Goal: Transaction & Acquisition: Purchase product/service

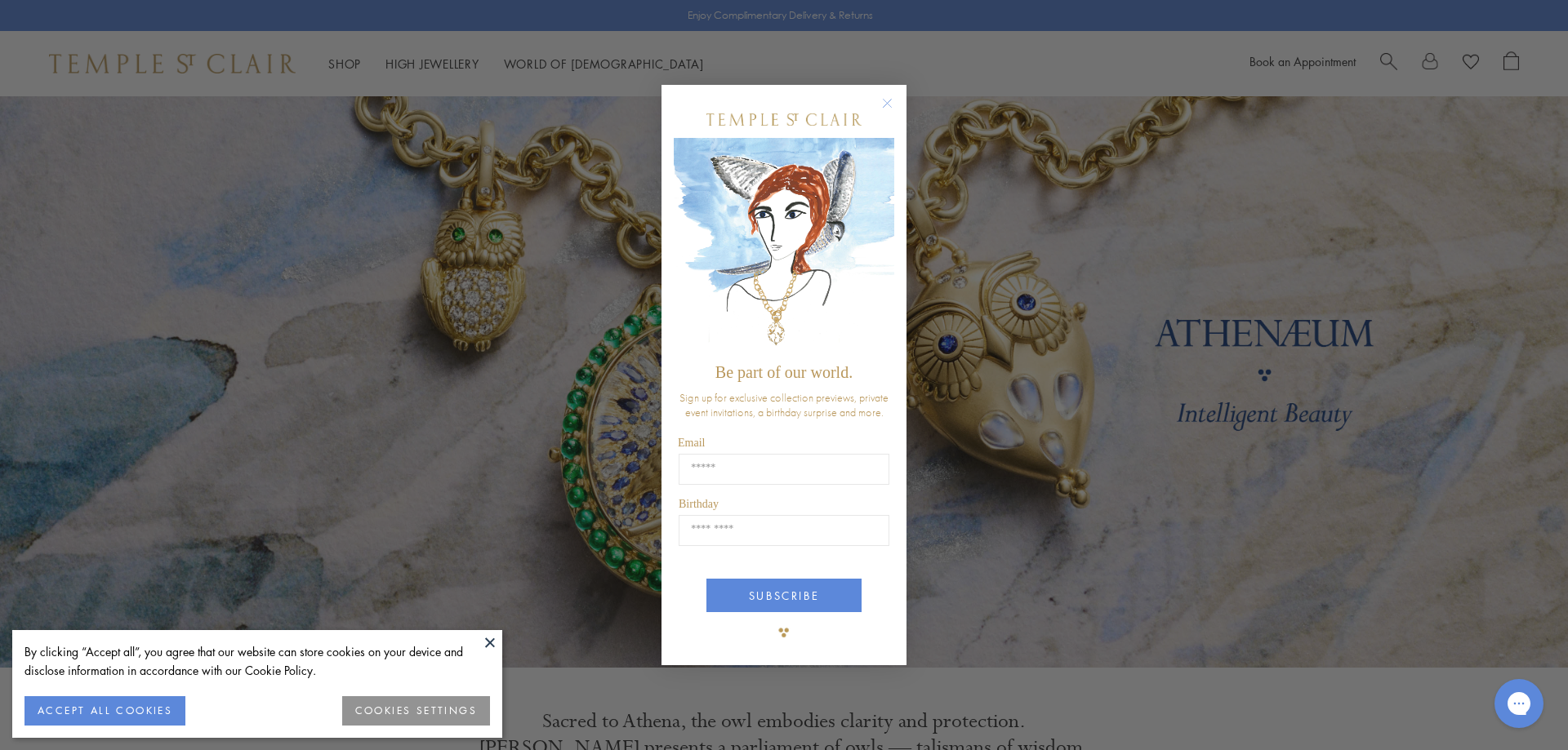
drag, startPoint x: 892, startPoint y: 215, endPoint x: 869, endPoint y: 211, distance: 23.3
click at [890, 112] on circle "Close dialog" at bounding box center [887, 102] width 19 height 19
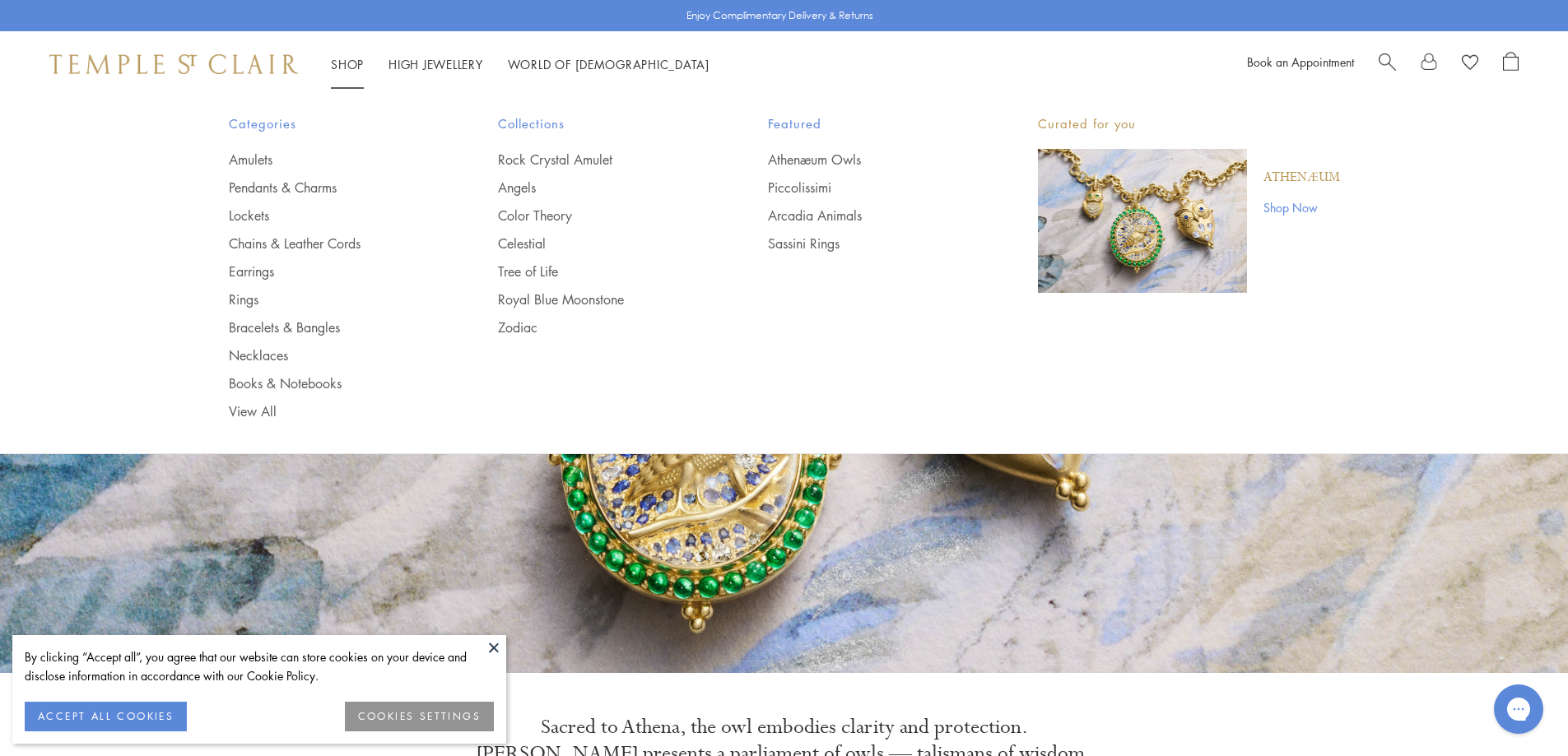
click at [335, 65] on link "Shop Shop" at bounding box center [346, 64] width 33 height 17
click at [279, 187] on link "Pendants & Charms" at bounding box center [331, 187] width 204 height 18
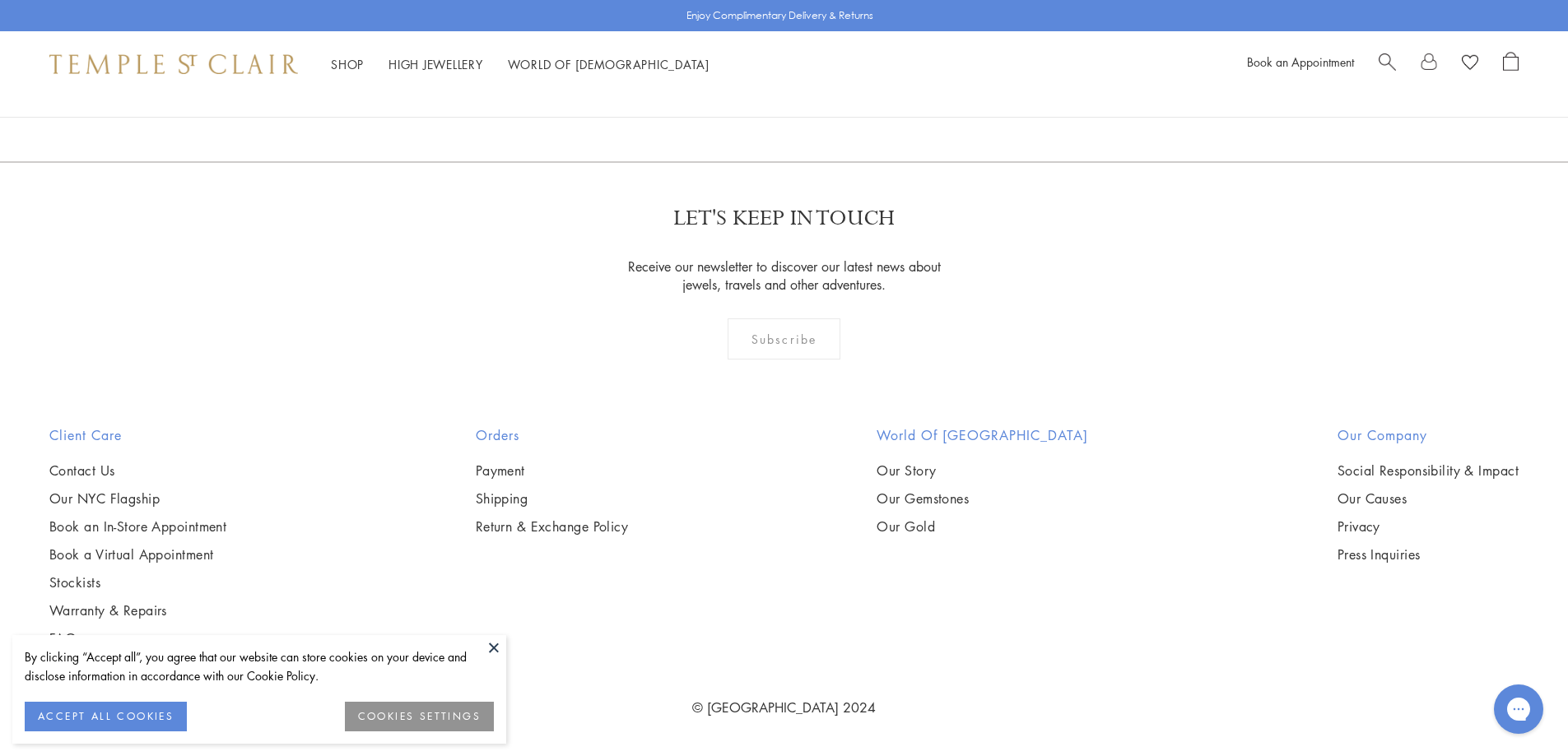
scroll to position [12671, 0]
click at [754, 96] on link "2" at bounding box center [758, 72] width 54 height 46
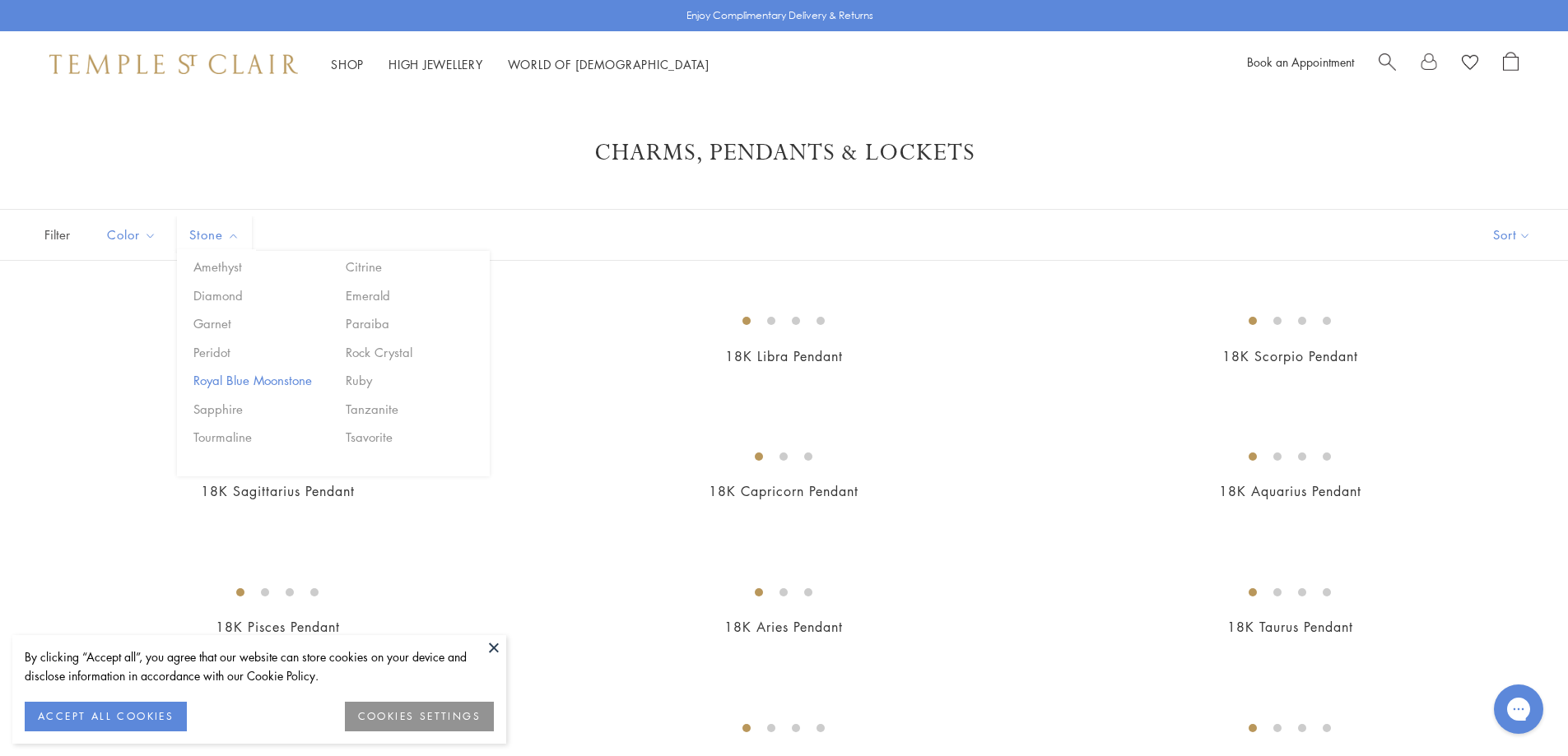
click at [216, 378] on button "Royal Blue Moonstone" at bounding box center [259, 381] width 140 height 19
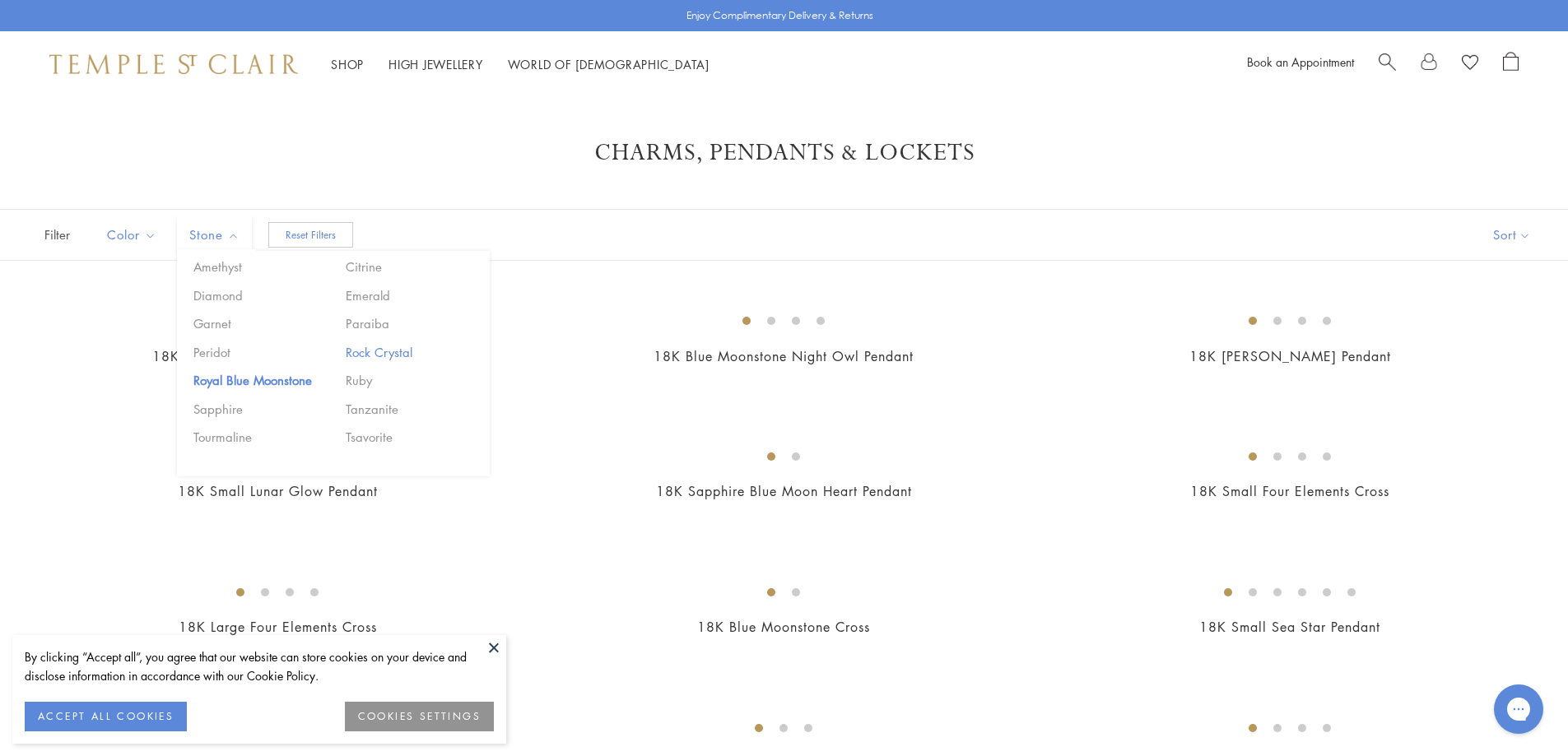
click at [372, 351] on button "Rock Crystal" at bounding box center [412, 352] width 140 height 19
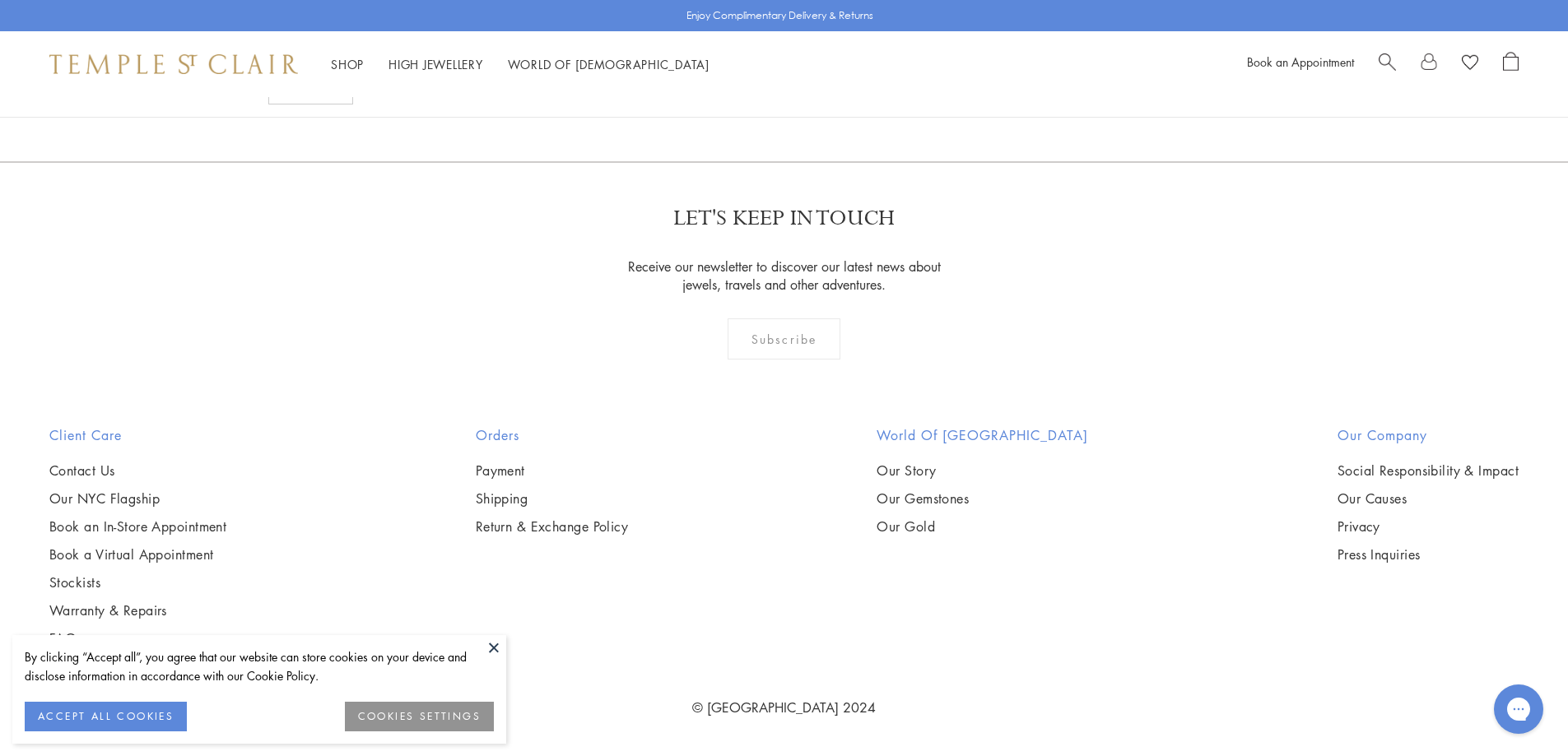
scroll to position [1727, 0]
click at [751, 96] on link "2" at bounding box center [758, 72] width 54 height 46
click at [833, 97] on link "3" at bounding box center [838, 73] width 54 height 46
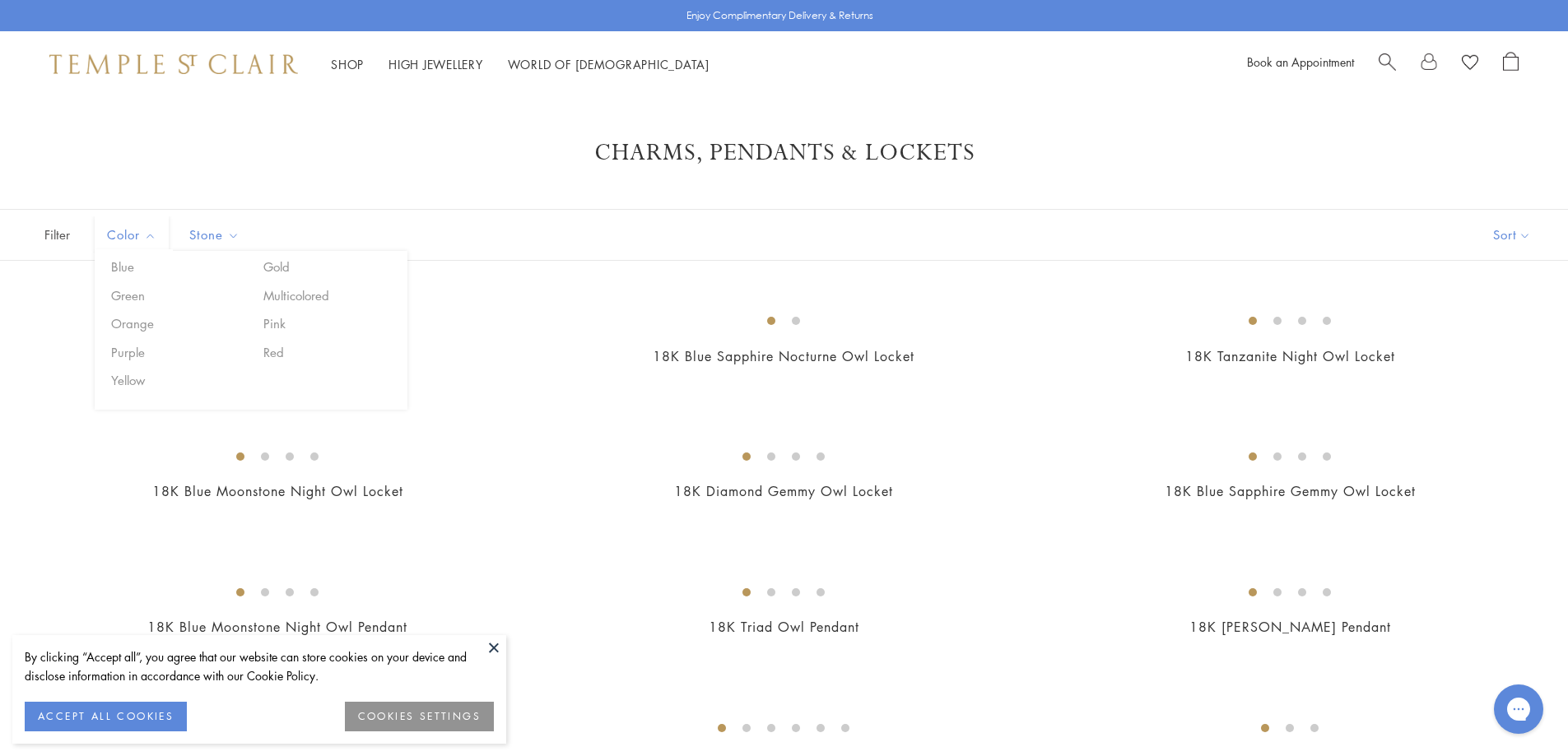
click at [57, 231] on span "Filter" at bounding box center [41, 235] width 83 height 50
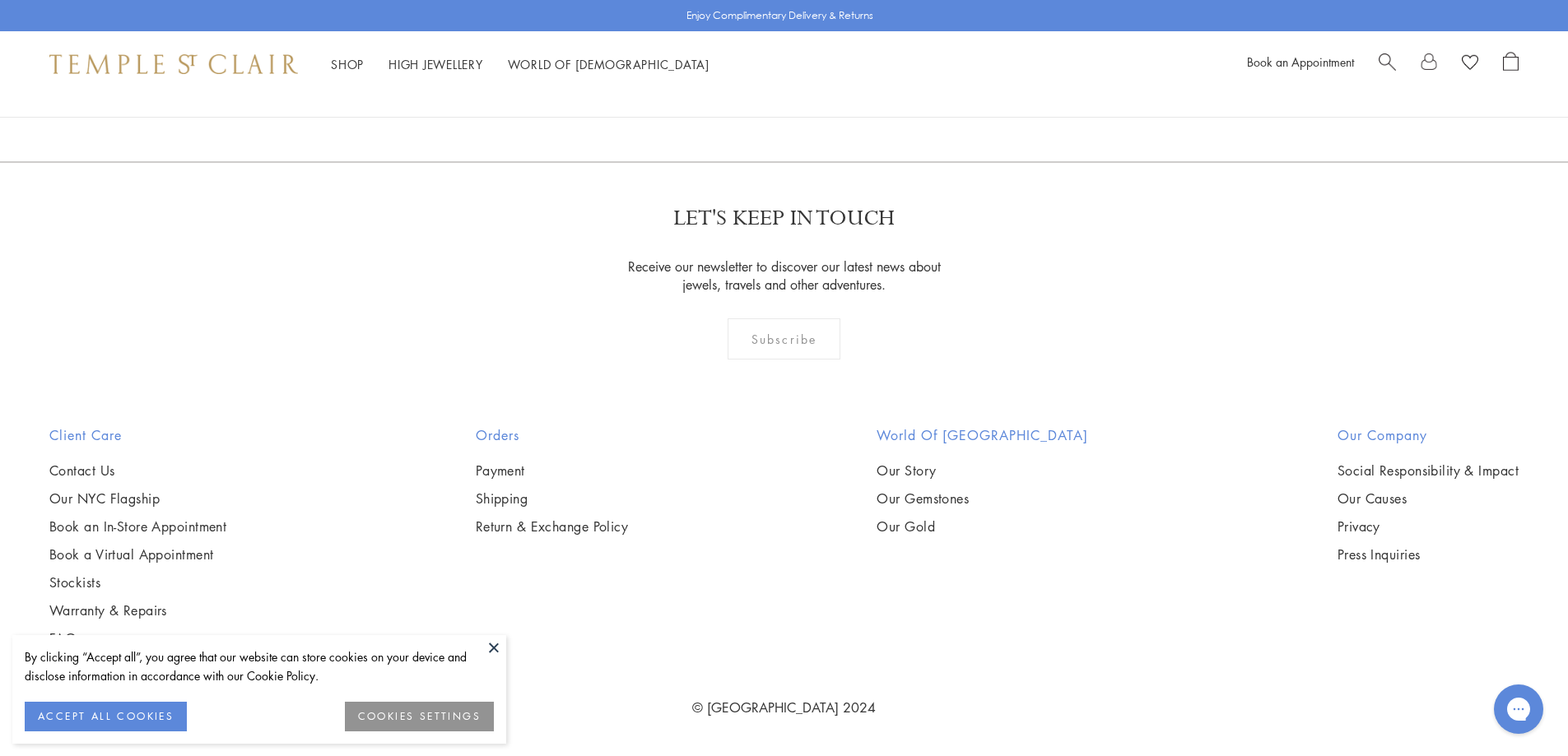
scroll to position [12424, 0]
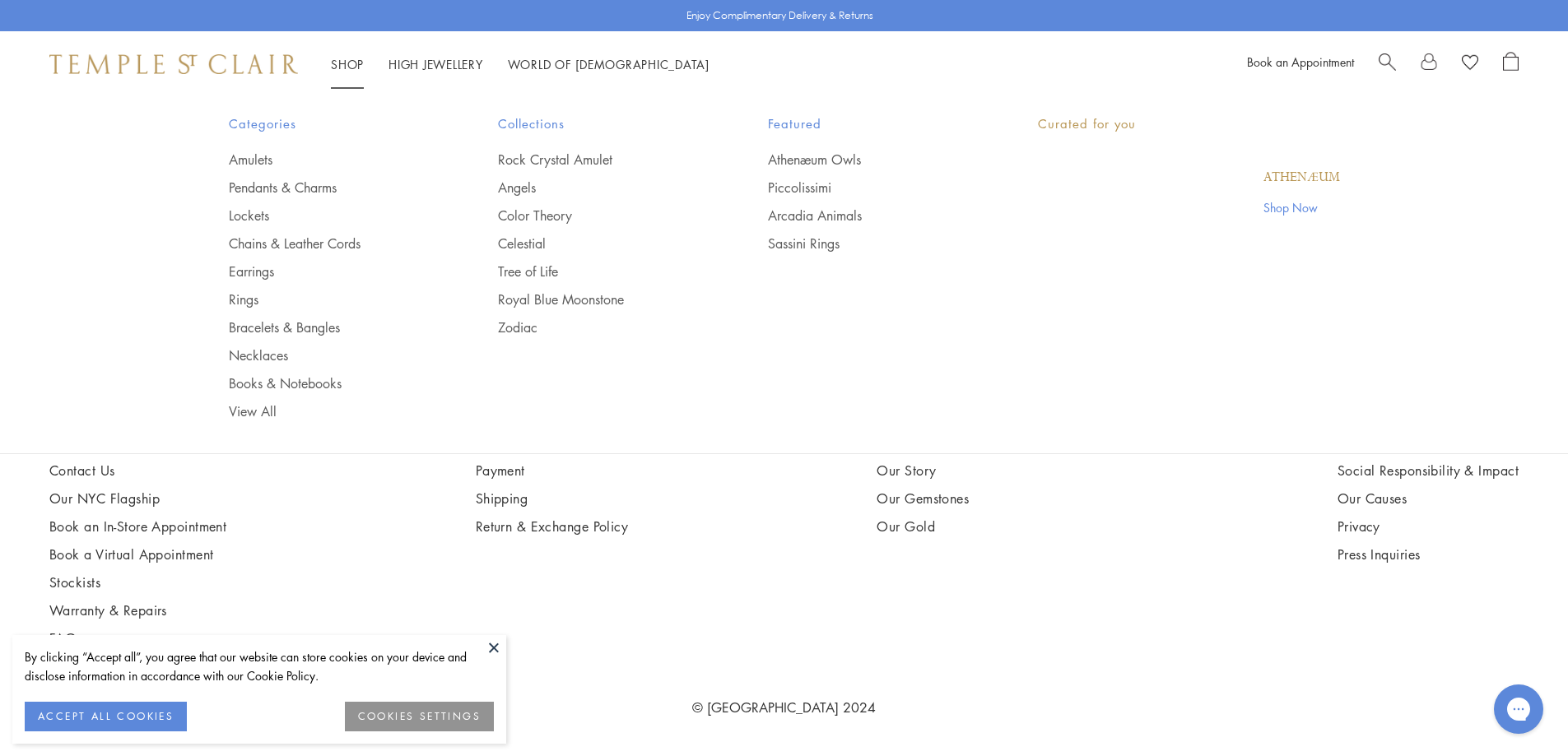
click at [343, 63] on link "Shop Shop" at bounding box center [346, 64] width 33 height 17
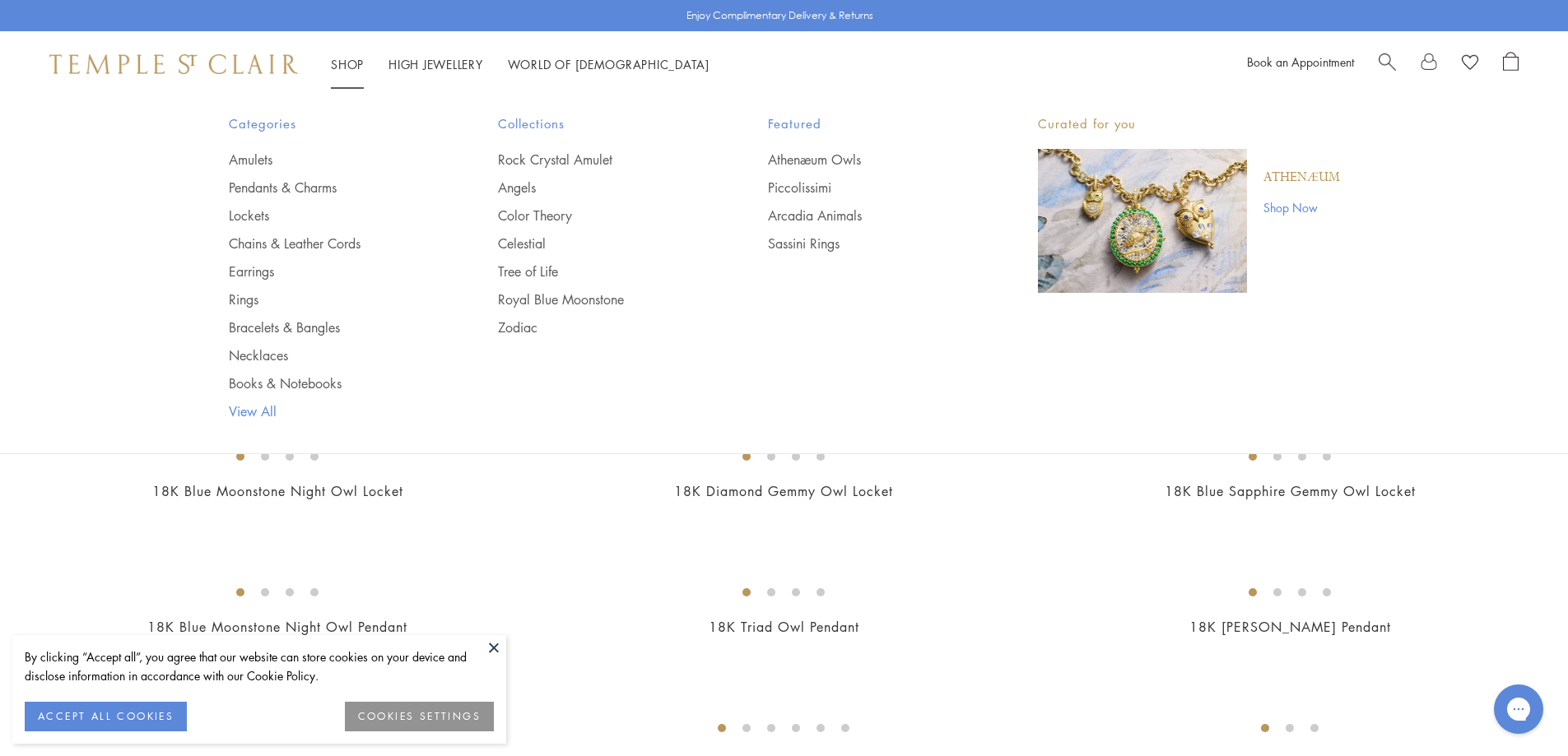
click at [268, 408] on link "View All" at bounding box center [331, 411] width 204 height 18
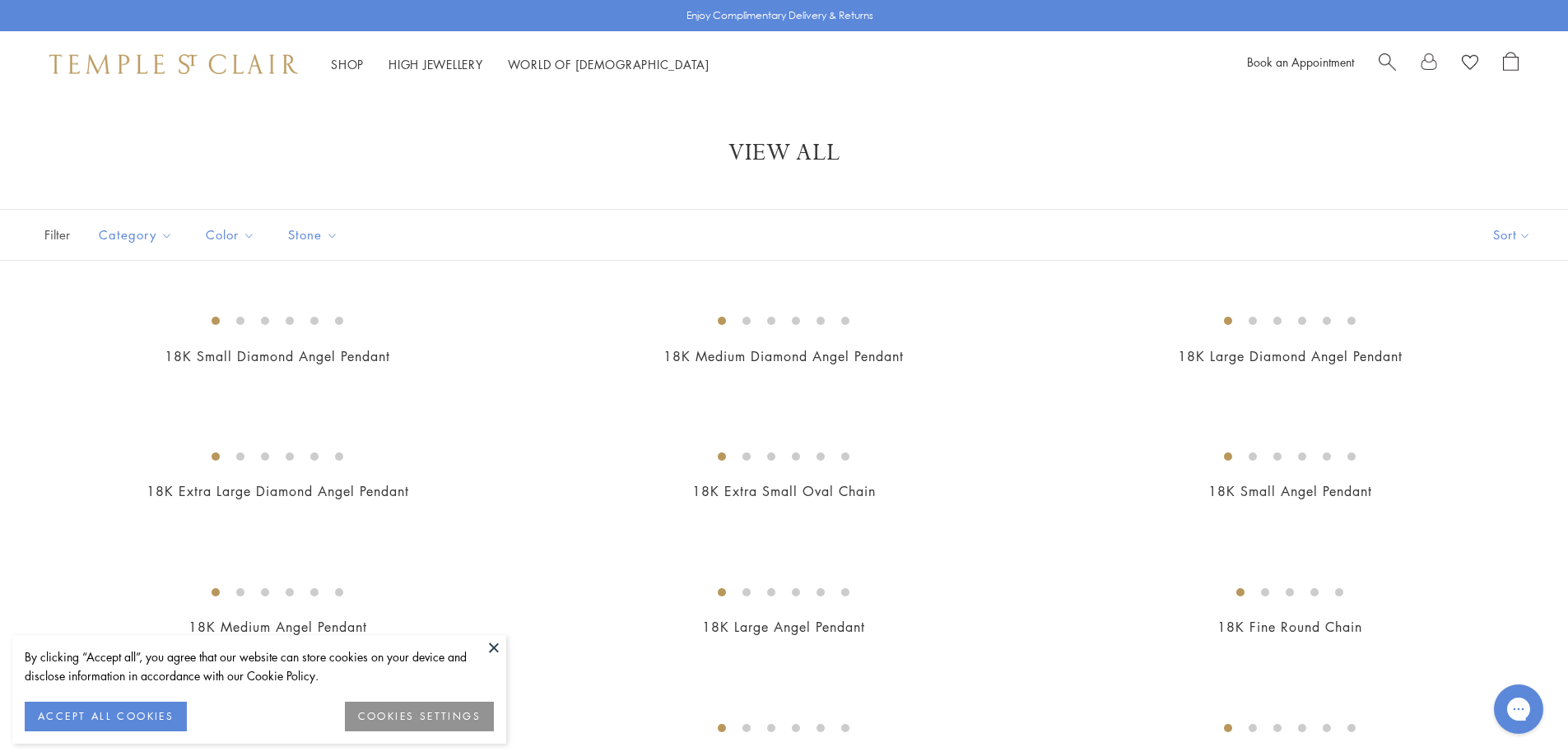
click at [1387, 58] on span "Search" at bounding box center [1387, 60] width 18 height 18
click at [1400, 60] on span "Search" at bounding box center [1399, 60] width 18 height 18
click at [1387, 61] on span "Search" at bounding box center [1387, 60] width 18 height 18
click at [116, 135] on input "search" at bounding box center [800, 130] width 1450 height 19
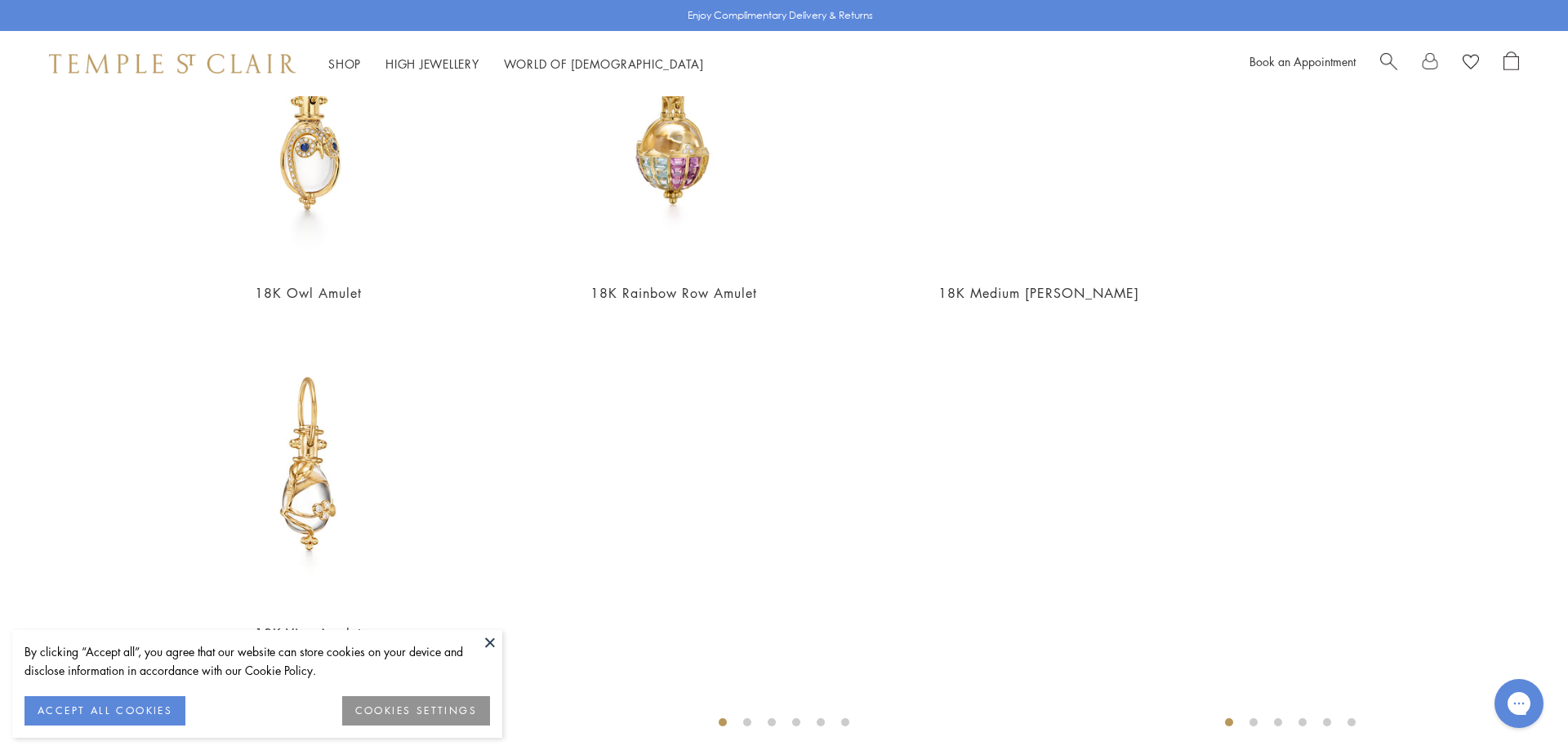
scroll to position [954, 0]
type input "******"
click at [484, 641] on button at bounding box center [489, 642] width 25 height 25
